Goal: Task Accomplishment & Management: Manage account settings

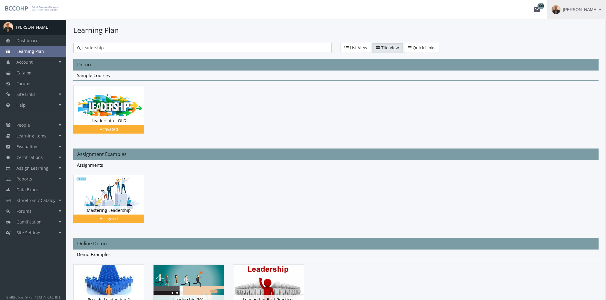
click at [582, 11] on span "[PERSON_NAME]" at bounding box center [580, 9] width 34 height 11
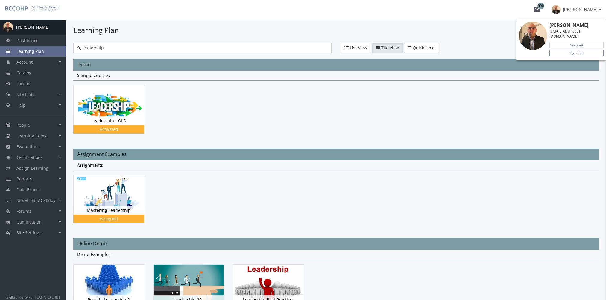
click at [577, 50] on link "Sign Out" at bounding box center [576, 53] width 54 height 7
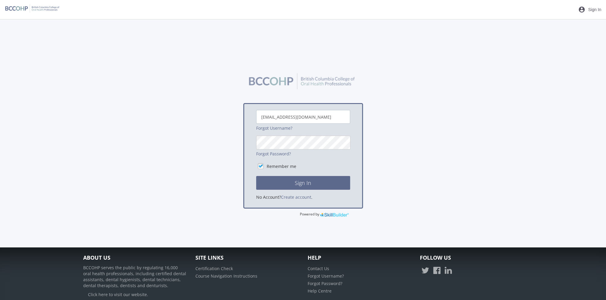
drag, startPoint x: 329, startPoint y: 119, endPoint x: 181, endPoint y: 124, distance: 147.6
click at [180, 122] on div "[EMAIL_ADDRESS][DOMAIN_NAME] Forgot Username? Forgot Password? Remember me Sign…" at bounding box center [303, 144] width 446 height 148
type input "[EMAIL_ADDRESS][DOMAIN_NAME]"
click at [256, 176] on button "Sign In" at bounding box center [303, 183] width 94 height 14
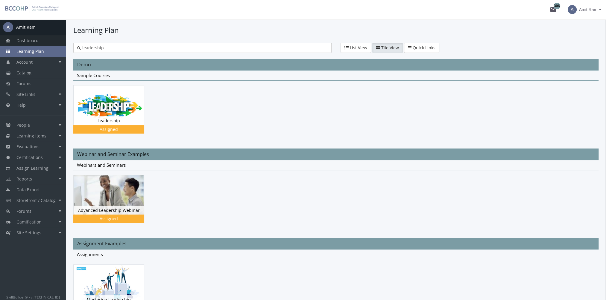
drag, startPoint x: 111, startPoint y: 49, endPoint x: 51, endPoint y: 43, distance: 59.8
click at [52, 42] on div "A Amit Ram Dashboard Learning Plan Account Account Badges Certificates and Tran…" at bounding box center [303, 300] width 606 height 562
